Goal: Information Seeking & Learning: Learn about a topic

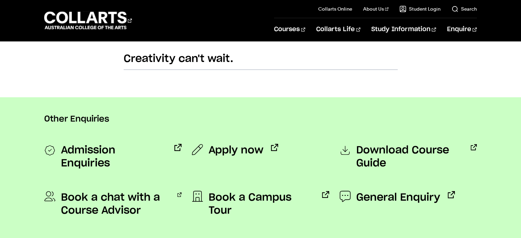
scroll to position [466, 0]
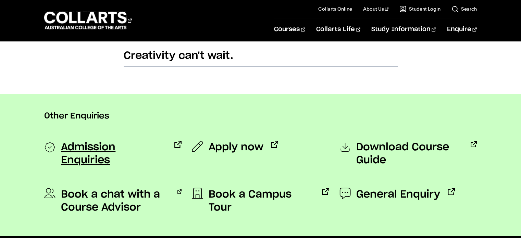
click at [140, 142] on span "Admission Enquiries" at bounding box center [114, 154] width 106 height 26
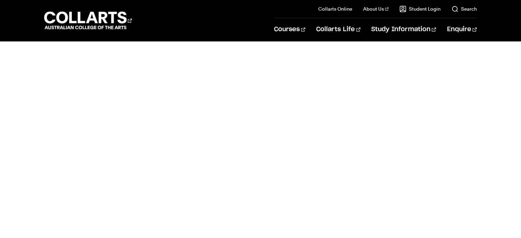
scroll to position [369, 0]
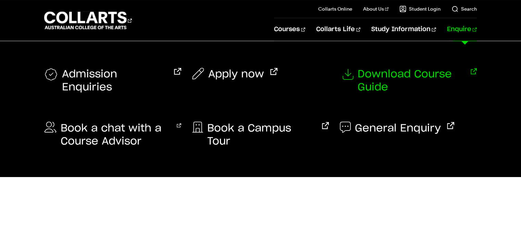
click at [373, 80] on span "Download Course Guide" at bounding box center [411, 81] width 107 height 26
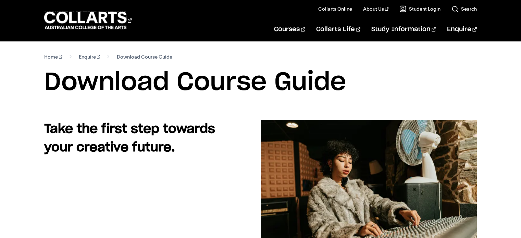
drag, startPoint x: 525, startPoint y: 45, endPoint x: 524, endPoint y: 27, distance: 18.2
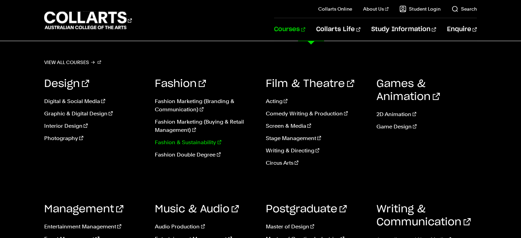
click at [172, 141] on link "Fashion & Sustainability" at bounding box center [205, 142] width 100 height 8
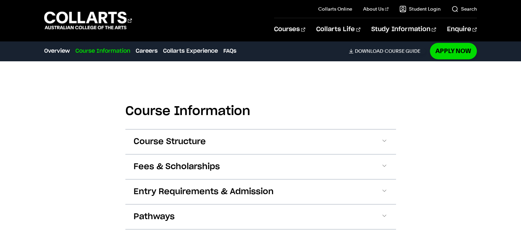
scroll to position [693, 0]
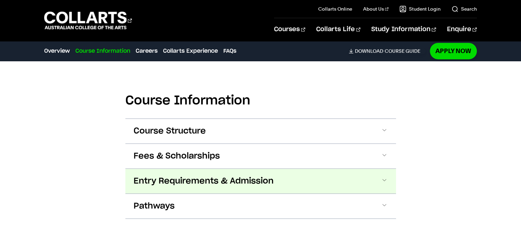
click at [369, 169] on button "Entry Requirements & Admission" at bounding box center [260, 181] width 271 height 25
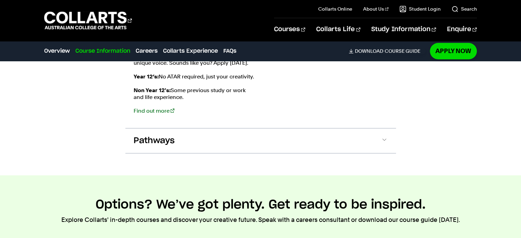
scroll to position [899, 0]
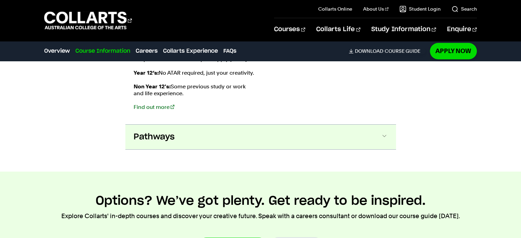
click at [340, 130] on button "Pathways" at bounding box center [260, 137] width 271 height 25
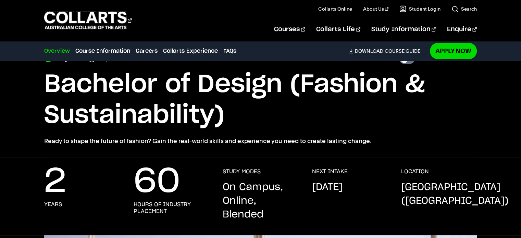
scroll to position [0, 0]
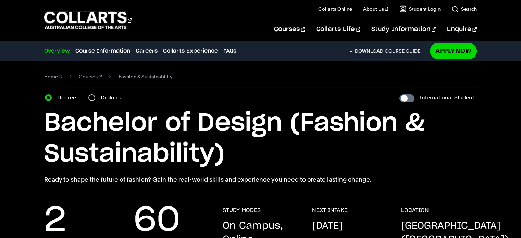
click at [87, 98] on div "Degree Diploma" at bounding box center [86, 98] width 82 height 10
click at [93, 97] on input "Diploma" at bounding box center [91, 97] width 7 height 7
radio input "true"
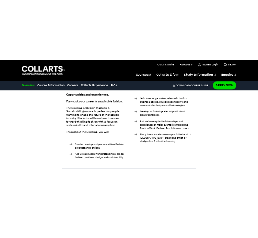
scroll to position [900, 0]
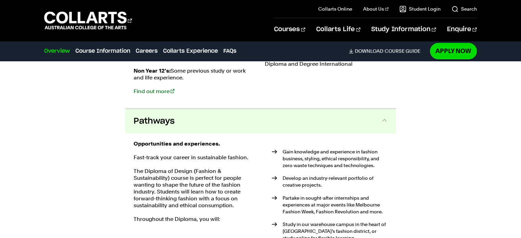
click at [84, 164] on div "Course Information Course Structure Diploma of Design (Fashion & Sustainability…" at bounding box center [260, 77] width 521 height 476
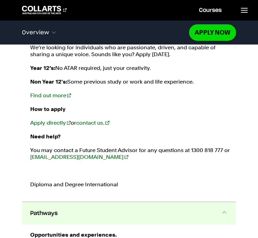
scroll to position [898, 0]
